Goal: Task Accomplishment & Management: Manage account settings

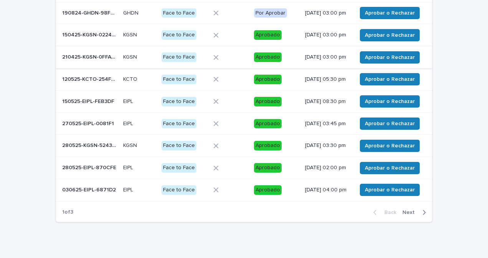
scroll to position [175, 0]
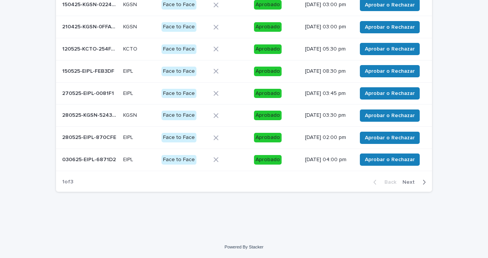
click at [423, 183] on icon "button" at bounding box center [424, 182] width 3 height 5
click at [422, 182] on icon "button" at bounding box center [423, 182] width 3 height 7
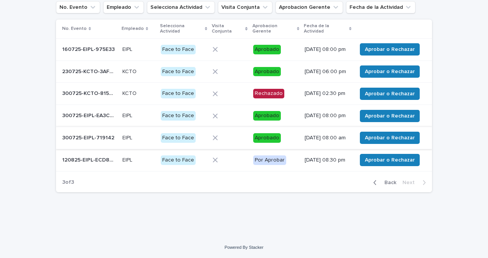
scroll to position [73, 0]
click at [379, 161] on span "Aprobar o Rechazar" at bounding box center [390, 160] width 50 height 8
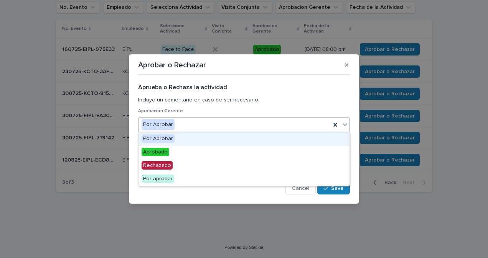
click at [344, 125] on icon at bounding box center [344, 124] width 5 height 3
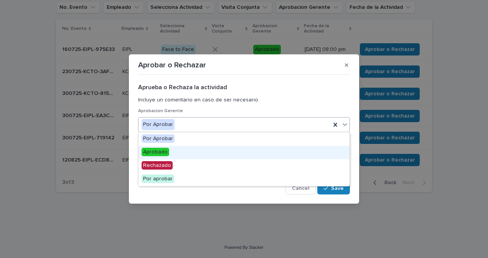
click at [159, 152] on span "Aprobado" at bounding box center [156, 152] width 28 height 8
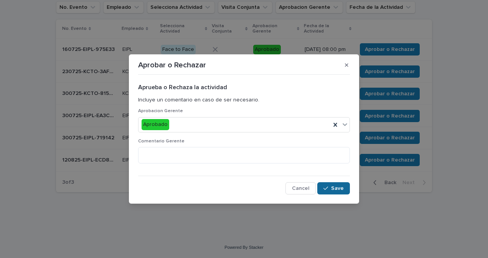
click at [331, 189] on span "Save" at bounding box center [337, 188] width 13 height 5
